Goal: Task Accomplishment & Management: Use online tool/utility

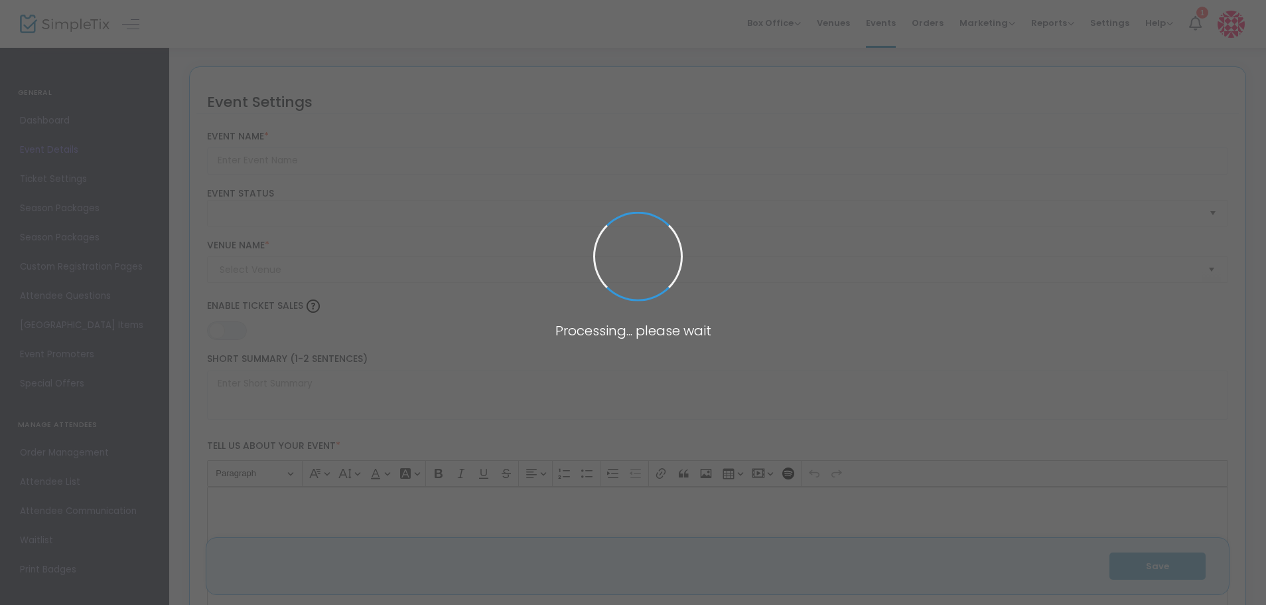
type input "Me, Myself and I"
type textarea "BYMS 8th Grade Production"
type input "Buy Tickets"
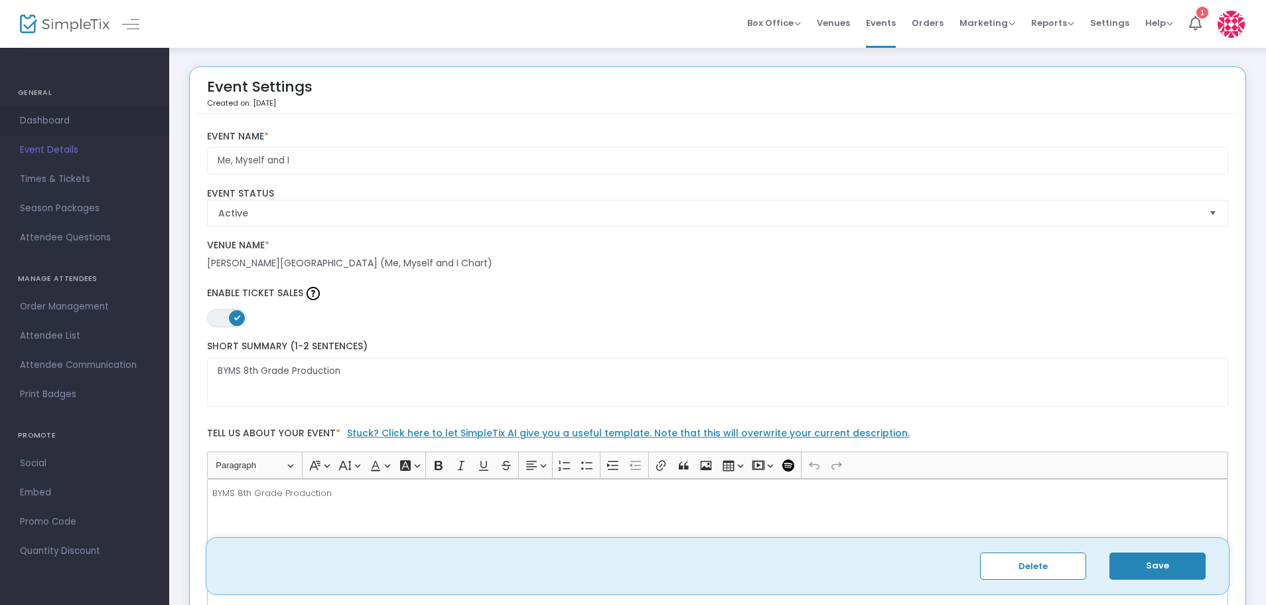
click at [40, 125] on span "Dashboard" at bounding box center [84, 120] width 129 height 17
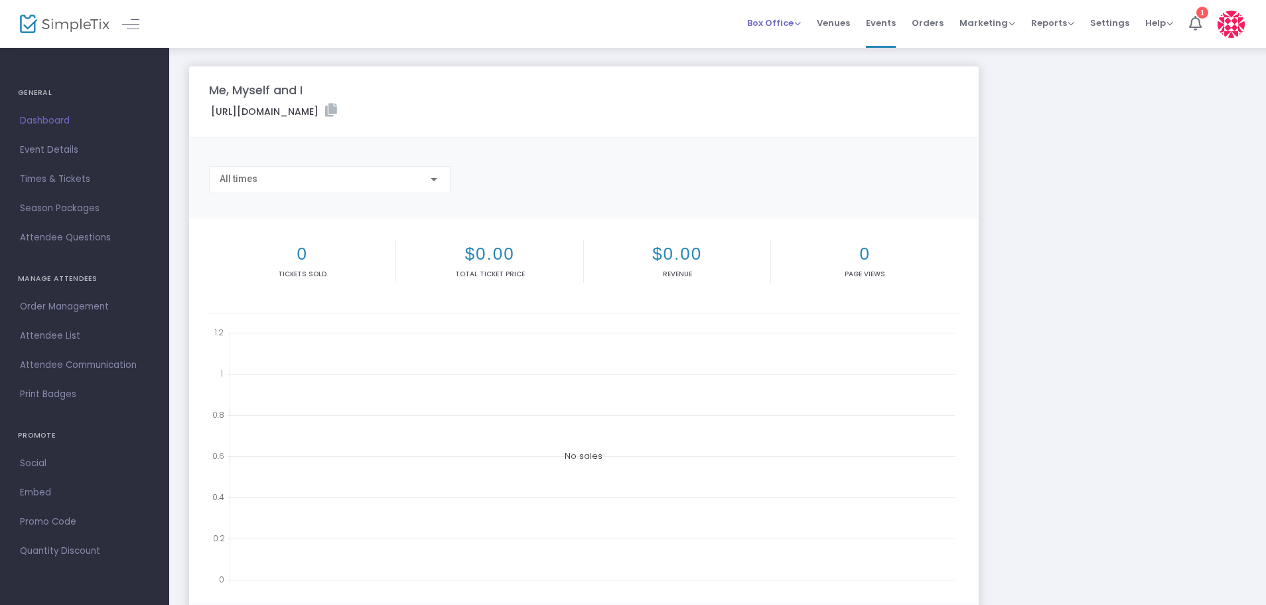
click at [782, 24] on span "Box Office" at bounding box center [774, 23] width 54 height 13
click at [780, 45] on li "Sell Tickets" at bounding box center [794, 45] width 95 height 26
